Goal: Task Accomplishment & Management: Use online tool/utility

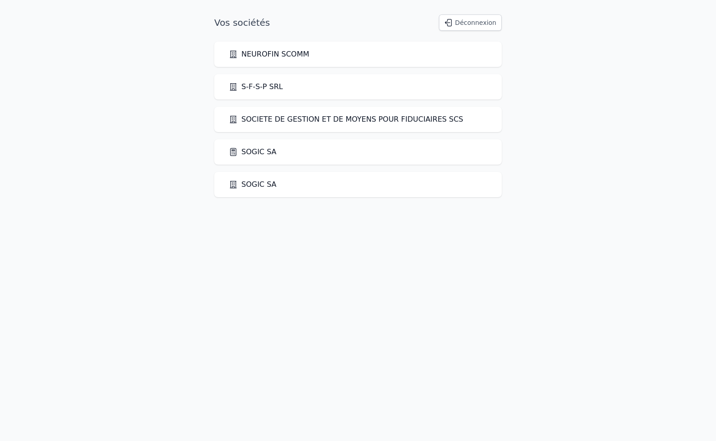
click at [269, 155] on link "SOGIC SA" at bounding box center [253, 151] width 48 height 11
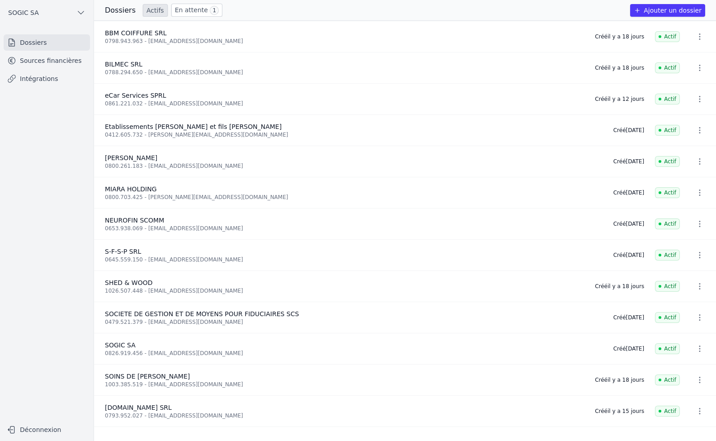
click at [26, 77] on link "Intégrations" at bounding box center [47, 79] width 86 height 16
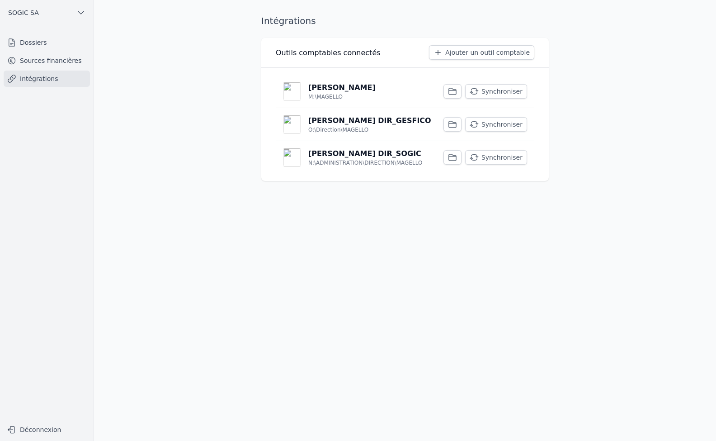
click at [54, 63] on link "Sources financières" at bounding box center [47, 60] width 86 height 16
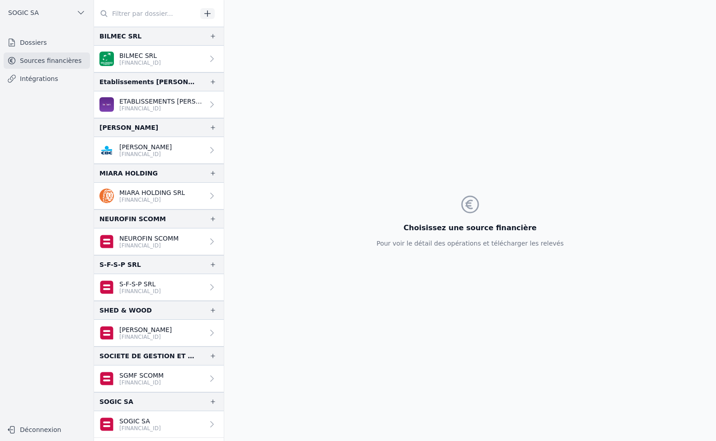
click at [25, 40] on link "Dossiers" at bounding box center [47, 42] width 86 height 16
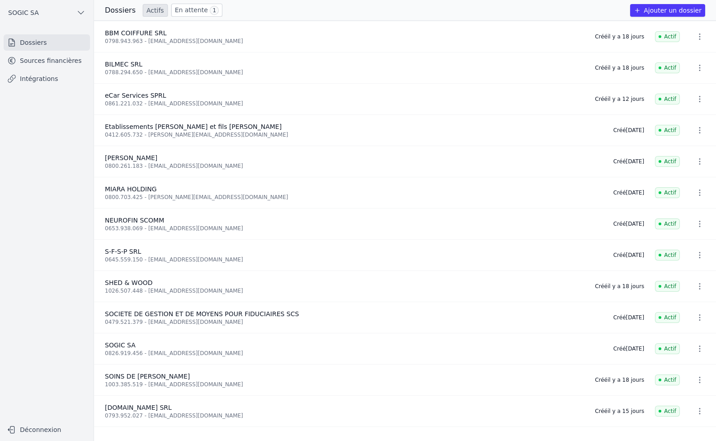
click at [40, 82] on link "Intégrations" at bounding box center [47, 79] width 86 height 16
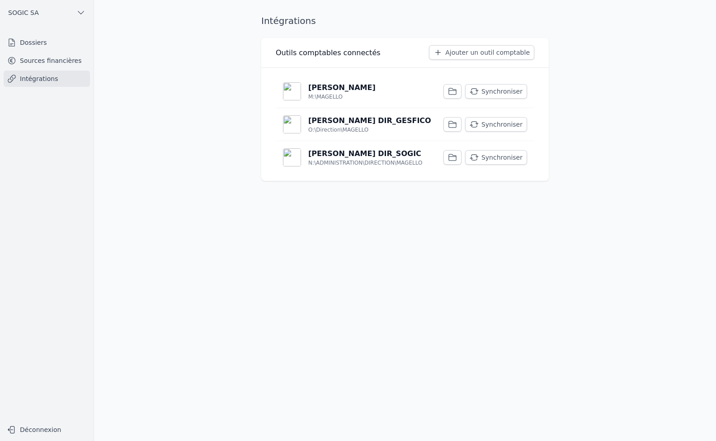
click at [500, 90] on button "Synchroniser" at bounding box center [496, 91] width 62 height 14
click at [492, 124] on button "Synchroniser" at bounding box center [496, 124] width 62 height 14
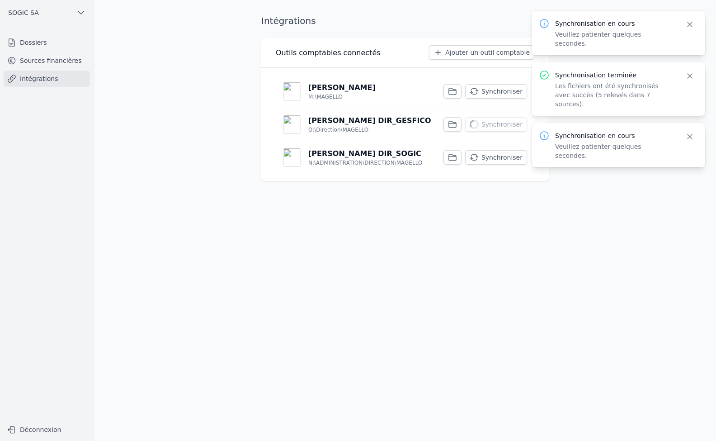
click at [498, 159] on button "Synchroniser" at bounding box center [496, 157] width 62 height 14
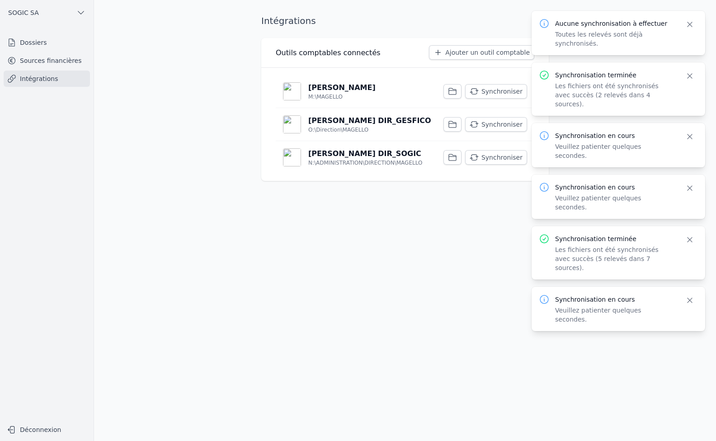
click at [495, 157] on button "Synchroniser" at bounding box center [496, 157] width 62 height 14
